Goal: Navigation & Orientation: Find specific page/section

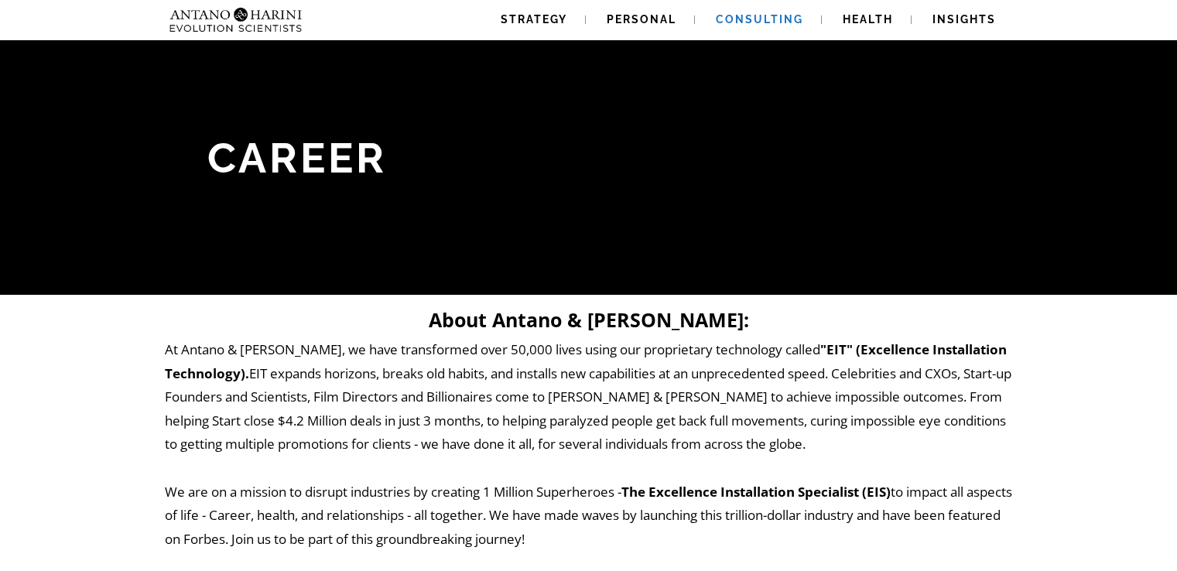
click at [757, 26] on link "Consulting" at bounding box center [759, 19] width 125 height 39
click at [646, 15] on span "Personal" at bounding box center [642, 19] width 70 height 12
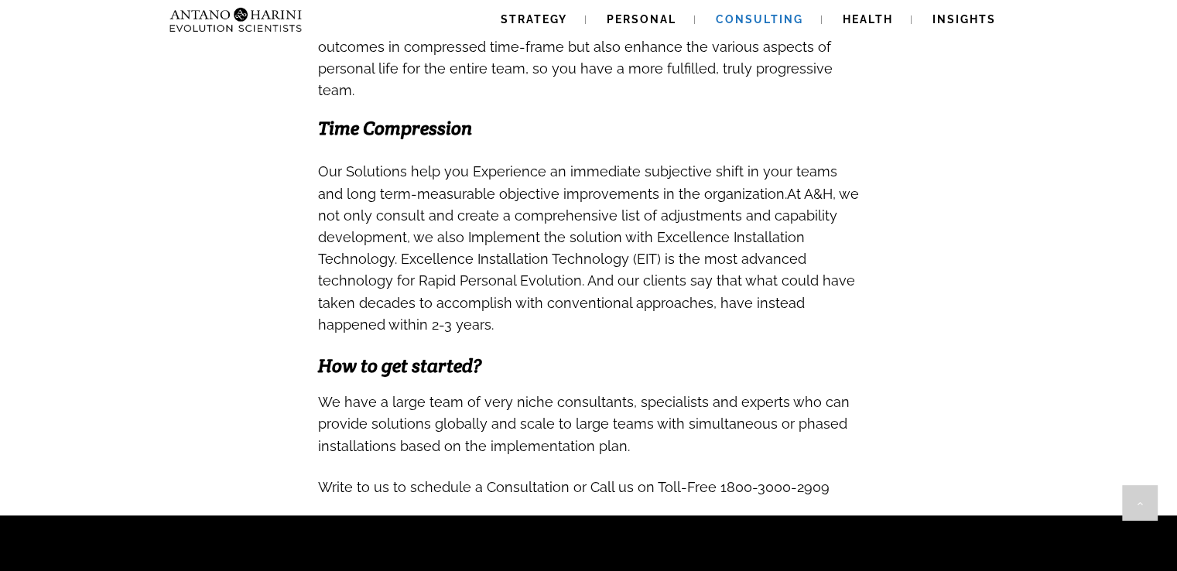
scroll to position [1441, 0]
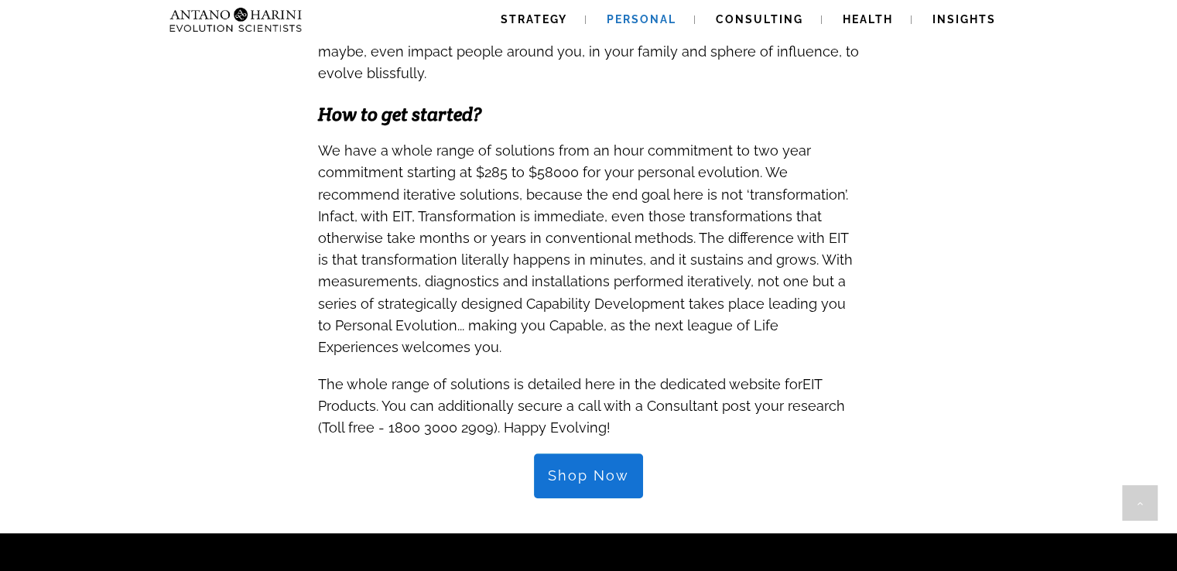
scroll to position [1472, 0]
